Goal: Task Accomplishment & Management: Complete application form

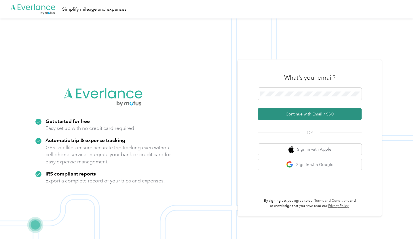
click at [300, 116] on button "Continue with Email / SSO" at bounding box center [310, 114] width 104 height 12
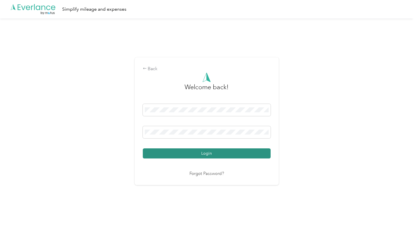
click at [205, 152] on button "Login" at bounding box center [207, 153] width 128 height 10
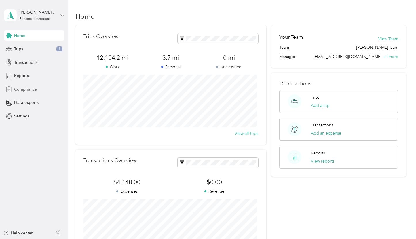
click at [21, 92] on span "Compliance" at bounding box center [25, 89] width 23 height 6
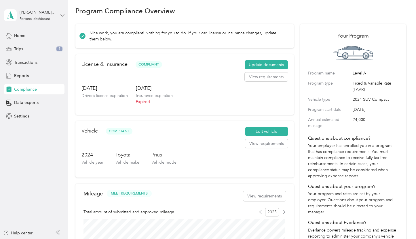
scroll to position [4, 0]
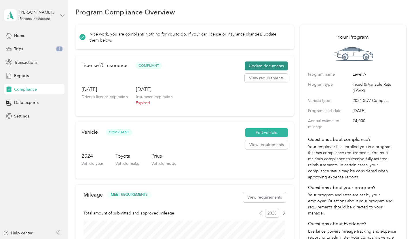
click at [263, 65] on button "Update documents" at bounding box center [266, 65] width 43 height 9
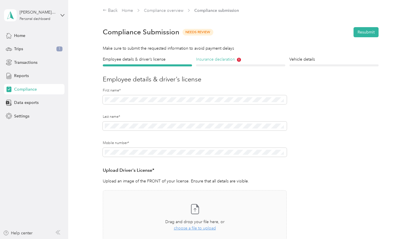
click at [226, 56] on h4 "Insurance declaration" at bounding box center [240, 59] width 89 height 6
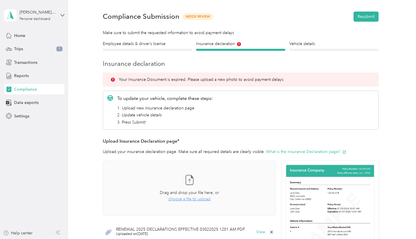
scroll to position [67, 0]
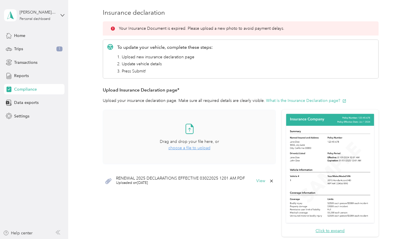
click at [190, 127] on icon at bounding box center [190, 129] width 12 height 12
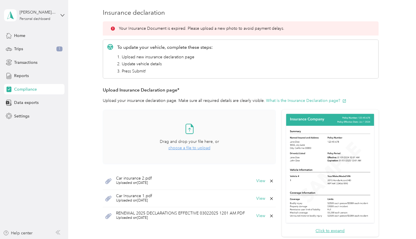
click at [131, 180] on span "Car insurance 2.pdf" at bounding box center [134, 178] width 36 height 4
click at [108, 180] on icon at bounding box center [108, 180] width 6 height 5
click at [257, 180] on button "View" at bounding box center [260, 181] width 9 height 4
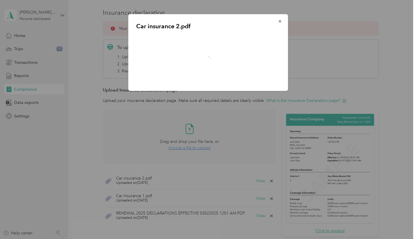
click at [260, 199] on div at bounding box center [208, 119] width 416 height 239
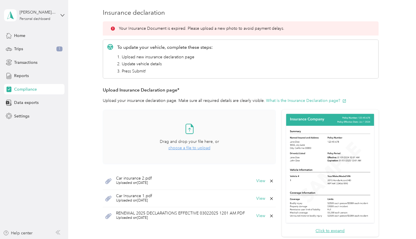
click at [260, 199] on button "View" at bounding box center [260, 198] width 9 height 4
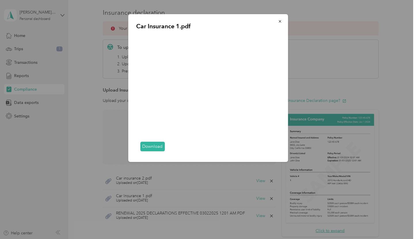
click at [214, 186] on div at bounding box center [208, 119] width 416 height 239
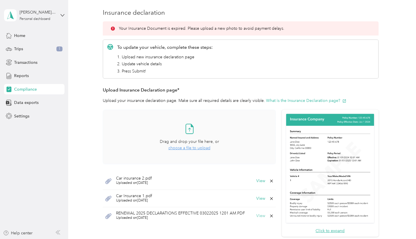
click at [260, 215] on button "View" at bounding box center [260, 216] width 9 height 4
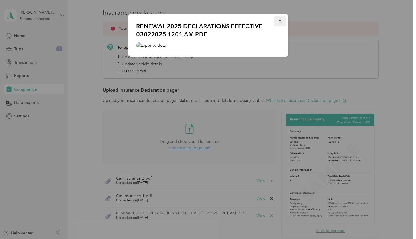
click at [281, 21] on icon "button" at bounding box center [280, 21] width 4 height 4
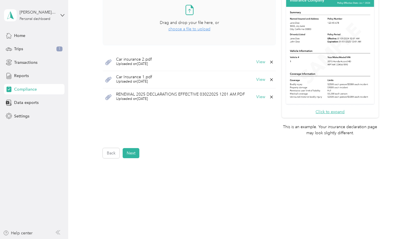
scroll to position [188, 0]
